Goal: Find specific page/section: Find specific page/section

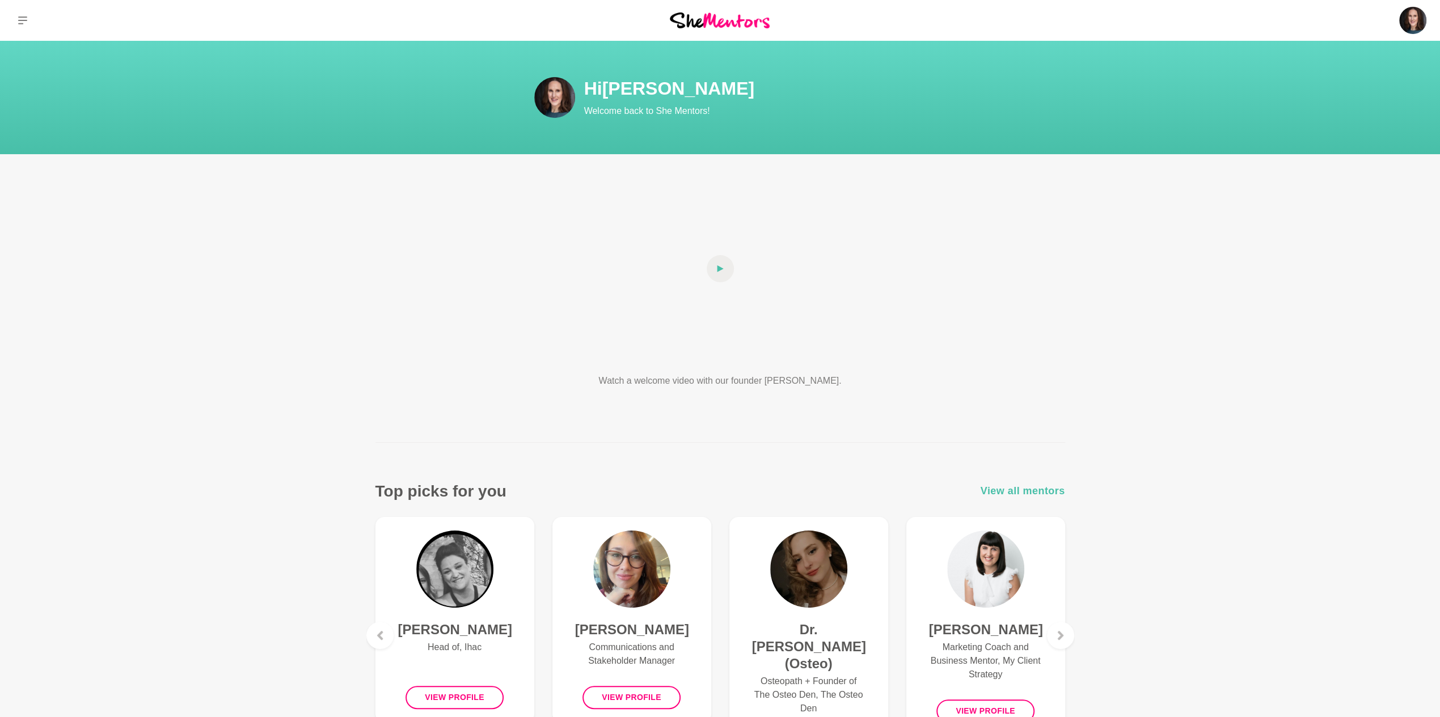
click at [1021, 492] on span "View all mentors" at bounding box center [1022, 491] width 84 height 16
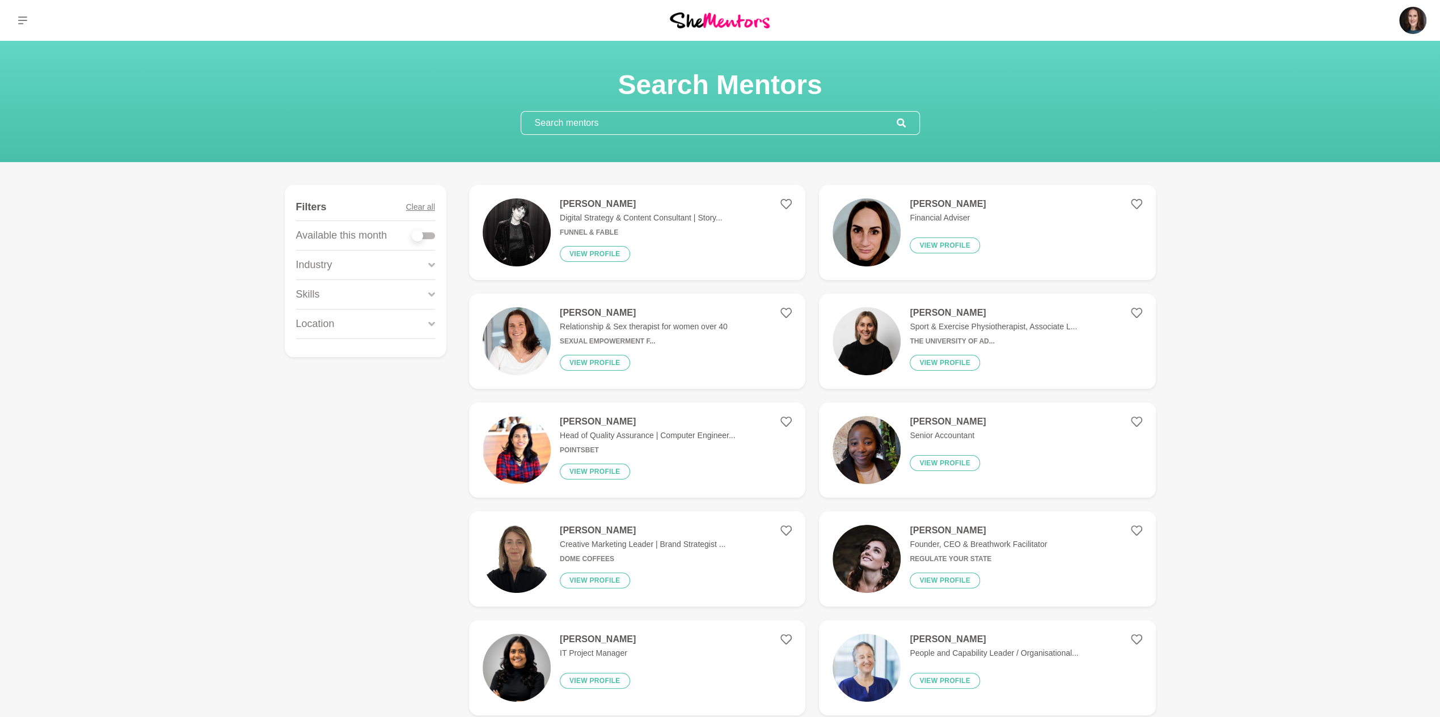
click at [608, 121] on input "text" at bounding box center [708, 123] width 375 height 23
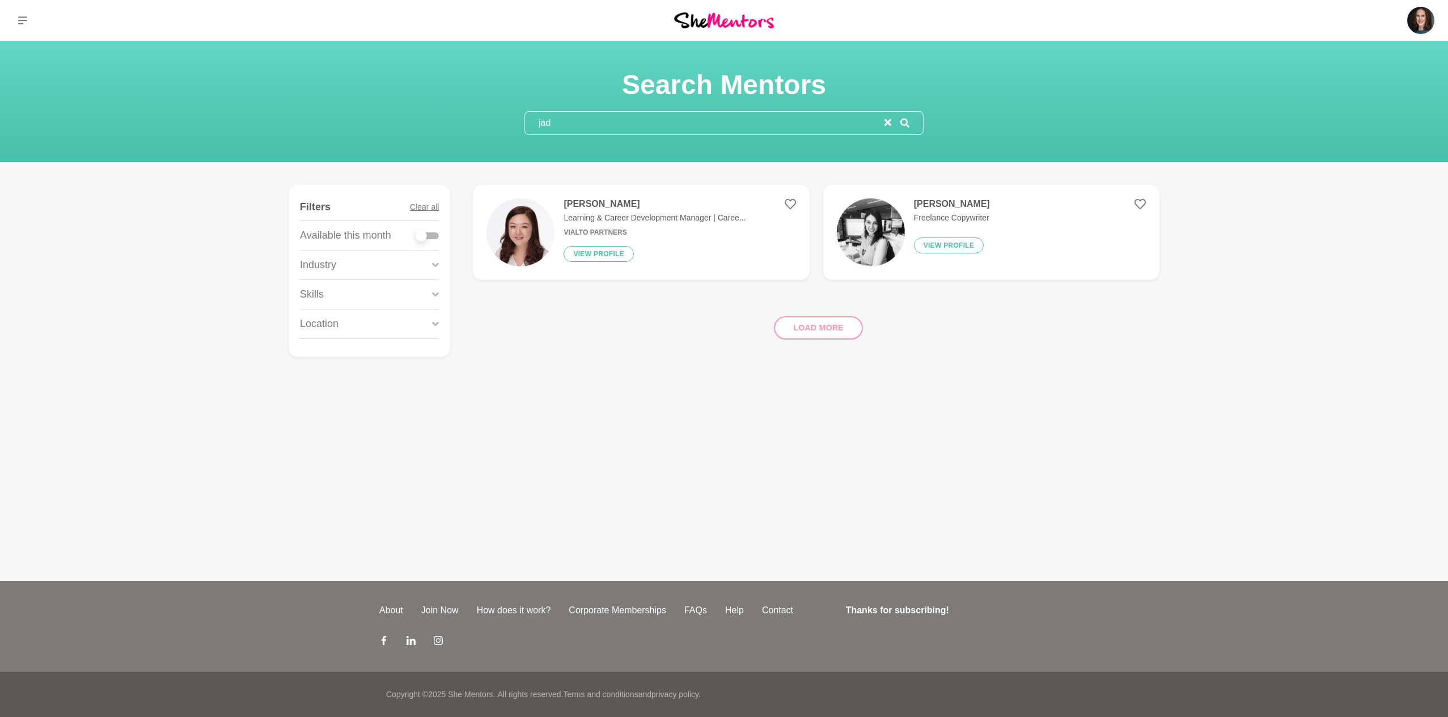
type input "jad"
click at [937, 201] on h4 "[PERSON_NAME]" at bounding box center [952, 203] width 76 height 11
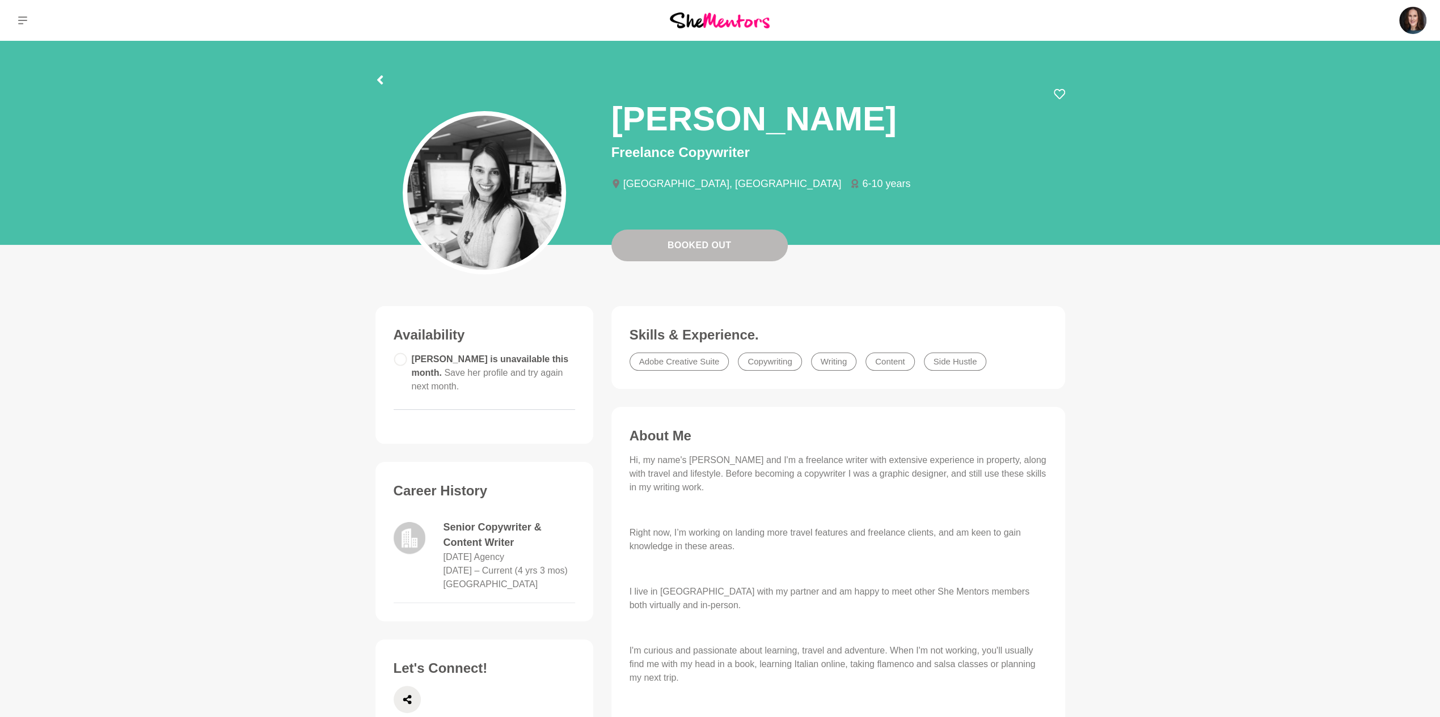
click at [471, 197] on img at bounding box center [484, 193] width 154 height 154
click at [382, 79] on icon at bounding box center [379, 79] width 9 height 9
